Goal: Check status

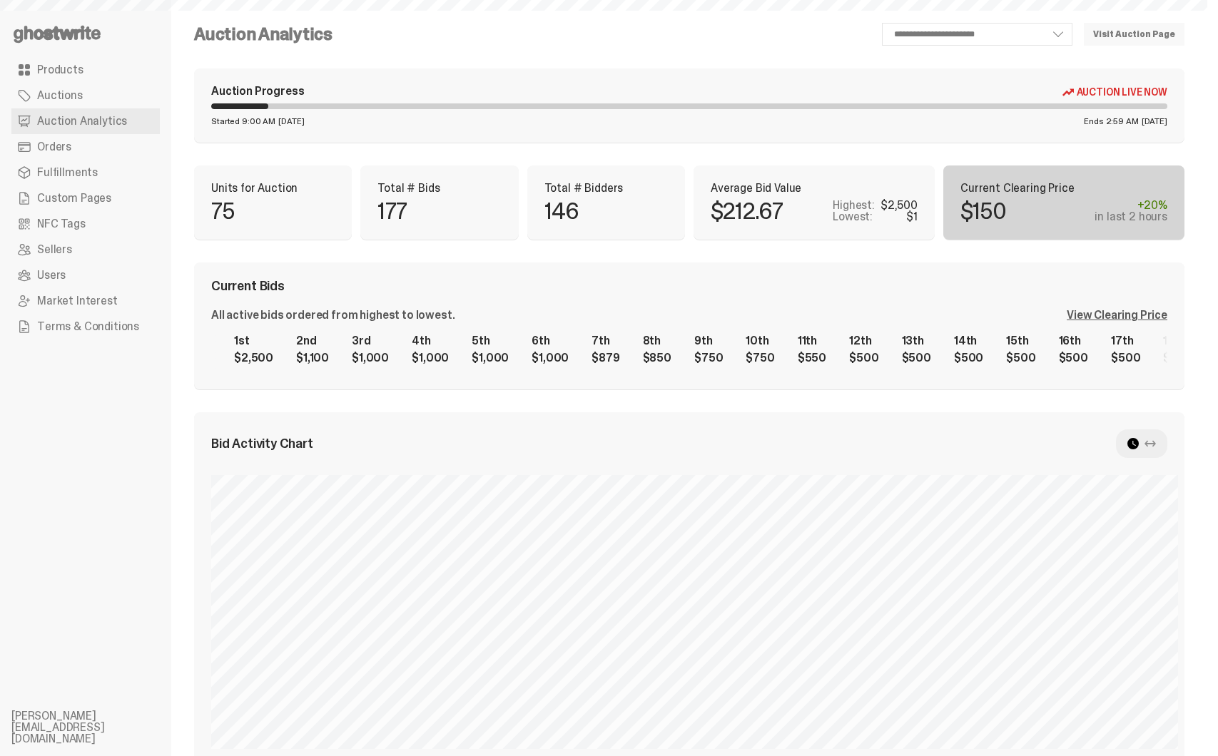
select select "**"
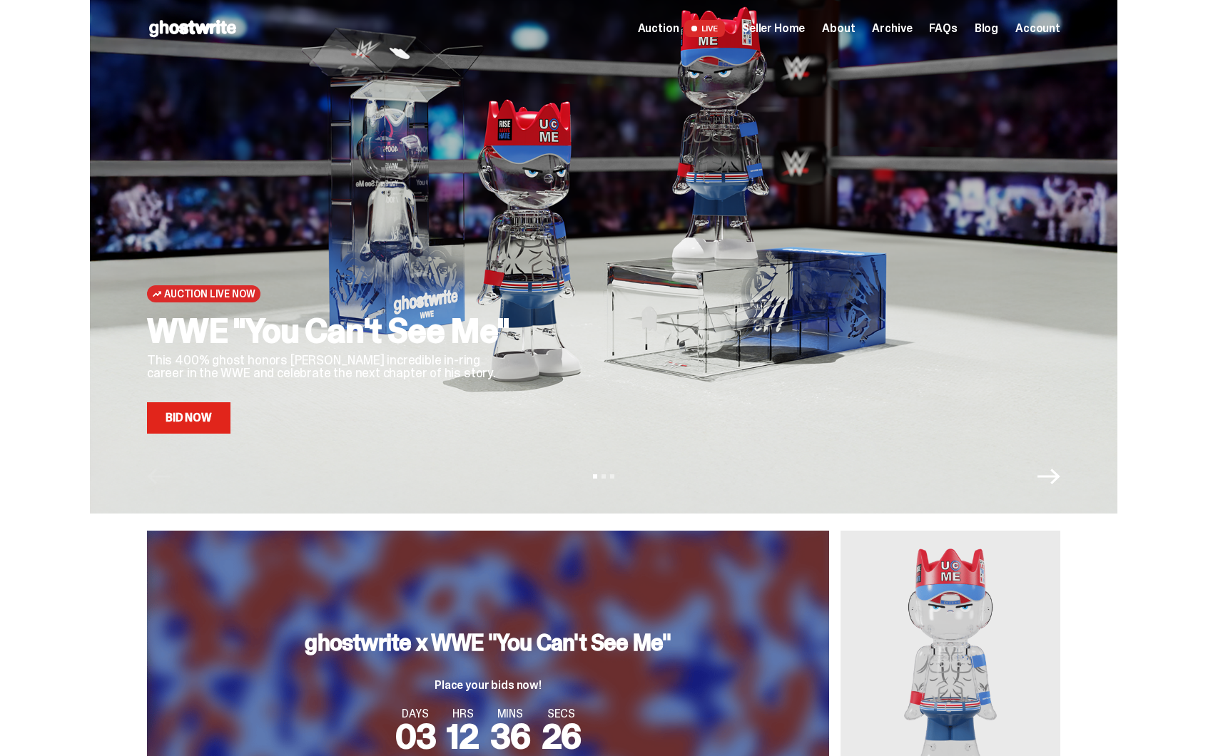
click at [58, 235] on div "Auction Live Now WWE "You Can't See Me" This 400% ghost honors John Cena's incr…" at bounding box center [603, 257] width 1207 height 514
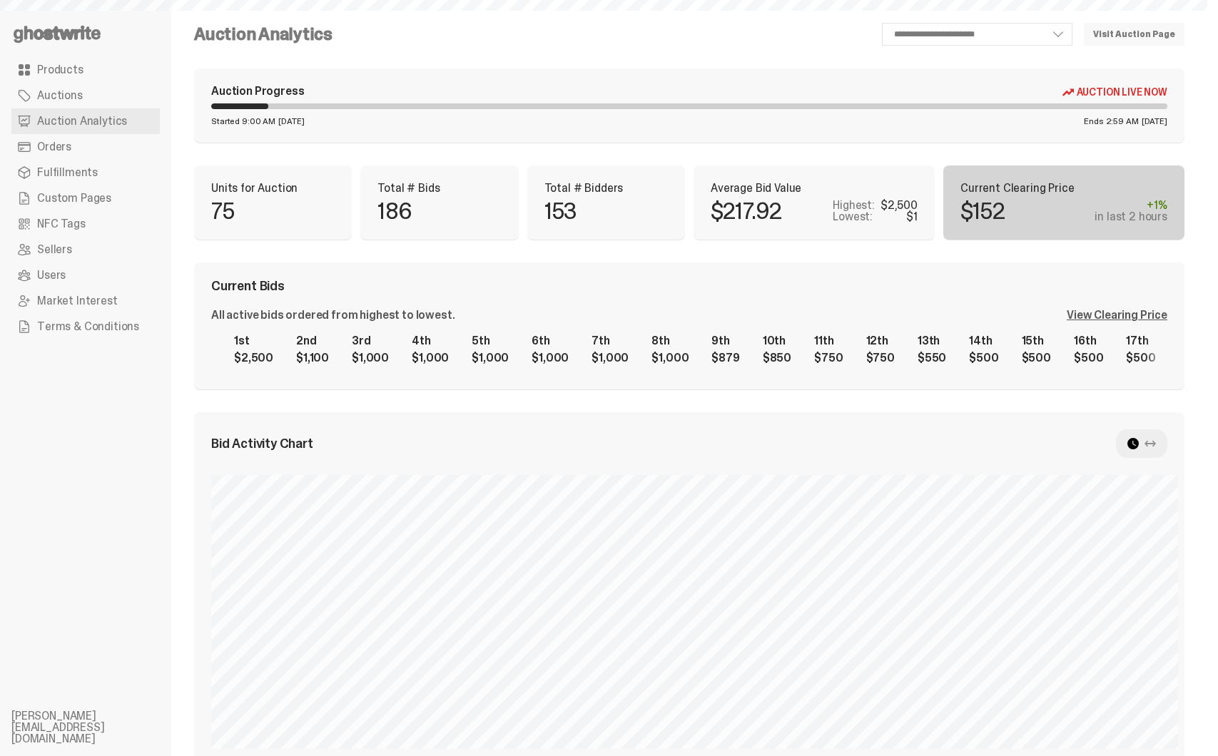
select select "**"
